Goal: Task Accomplishment & Management: Use online tool/utility

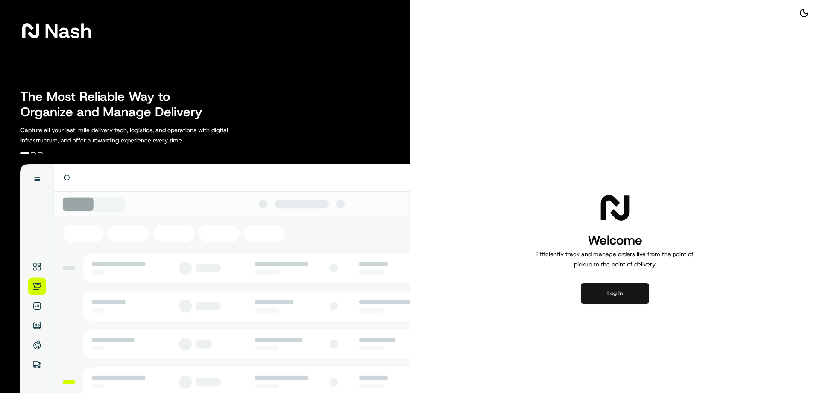
click at [633, 288] on button "Log in" at bounding box center [615, 293] width 68 height 21
